Goal: Ask a question

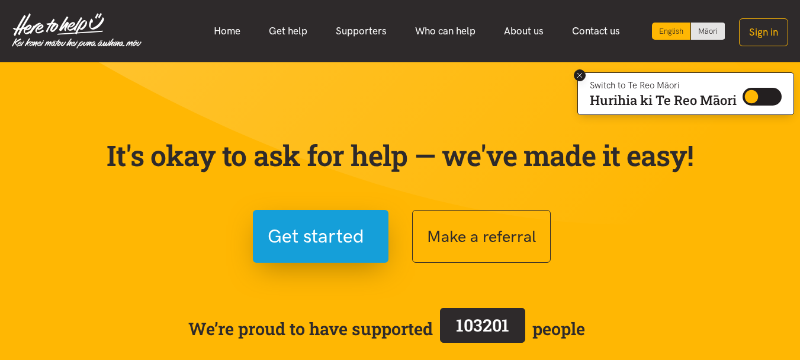
click at [578, 73] on icon at bounding box center [580, 75] width 5 height 5
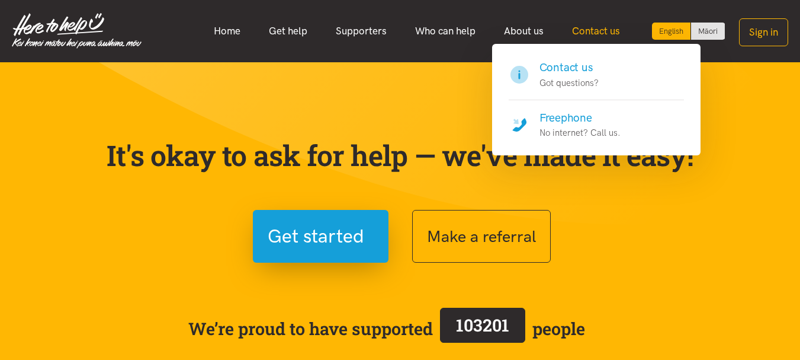
click at [593, 33] on link "Contact us" at bounding box center [596, 30] width 76 height 25
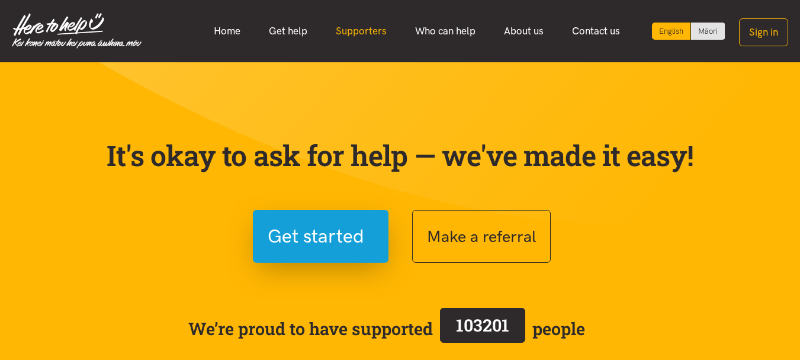
click at [359, 33] on link "Supporters" at bounding box center [361, 30] width 79 height 25
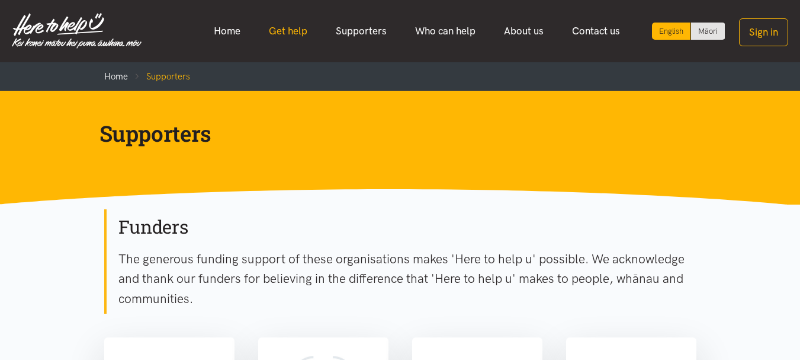
click at [291, 26] on link "Get help" at bounding box center [288, 30] width 67 height 25
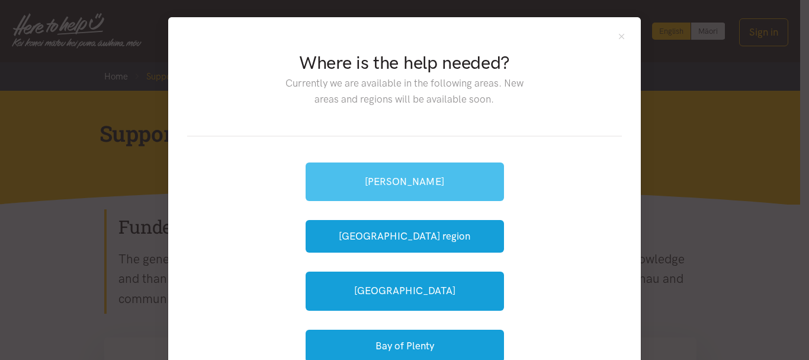
click at [444, 181] on link "[PERSON_NAME]" at bounding box center [405, 181] width 198 height 39
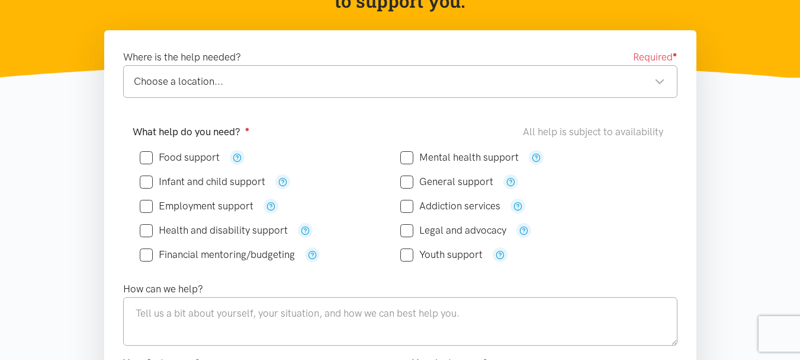
scroll to position [174, 0]
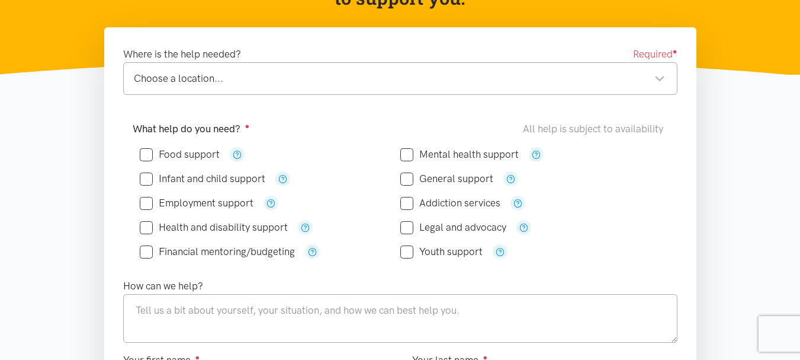
drag, startPoint x: 809, startPoint y: 23, endPoint x: 809, endPoint y: 62, distance: 39.1
click at [235, 154] on icon "button" at bounding box center [237, 154] width 9 height 9
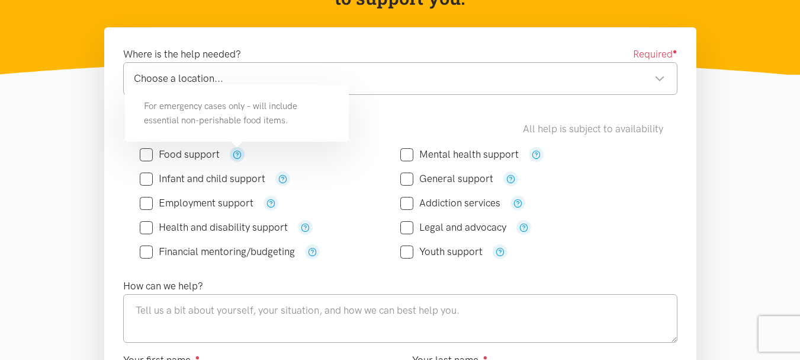
click at [235, 154] on icon "button" at bounding box center [237, 154] width 9 height 9
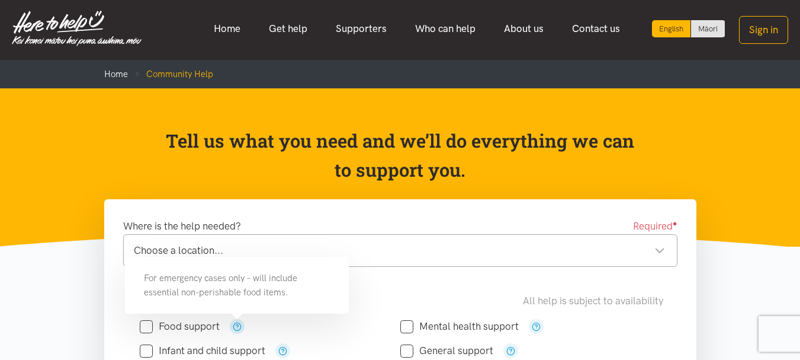
scroll to position [0, 0]
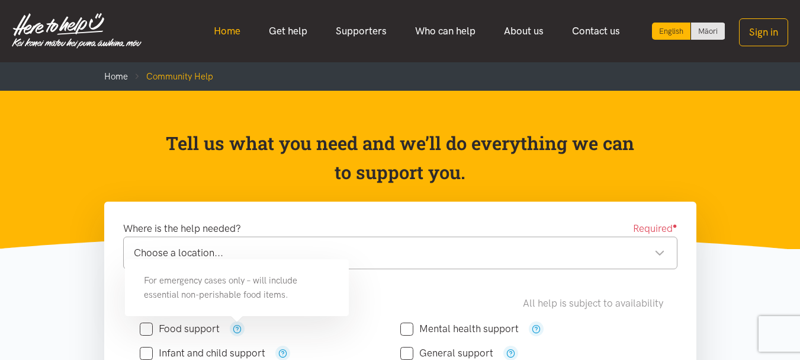
click at [224, 33] on link "Home" at bounding box center [227, 30] width 55 height 25
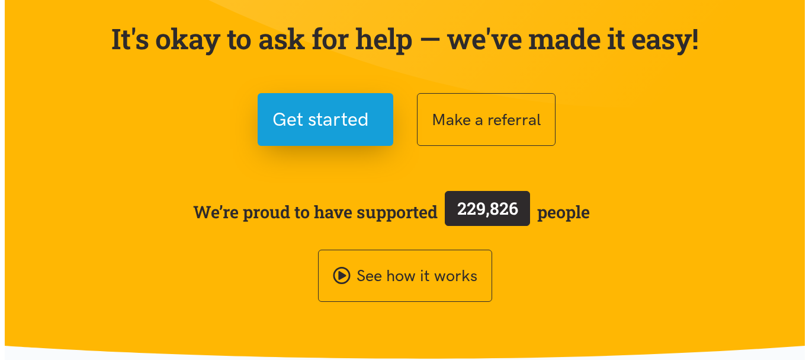
scroll to position [110, 0]
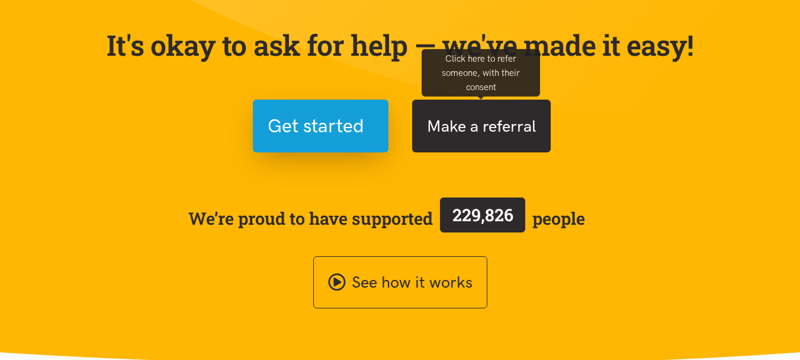
click at [435, 127] on button "Make a referral" at bounding box center [481, 126] width 139 height 53
